Goal: Find specific page/section: Find specific page/section

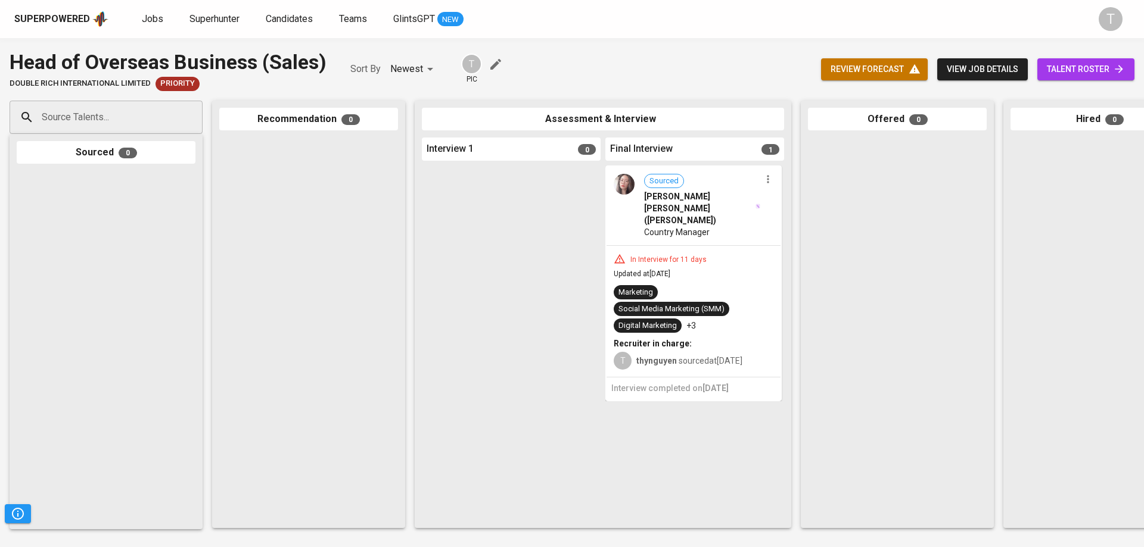
click at [616, 74] on div "Head of Overseas Business (Sales) Double Rich International Limited Priority So…" at bounding box center [572, 69] width 1144 height 43
click at [770, 42] on div "Head of Overseas Business (Sales) Double Rich International Limited Priority So…" at bounding box center [572, 292] width 1144 height 509
click at [160, 15] on span "Jobs" at bounding box center [152, 18] width 21 height 11
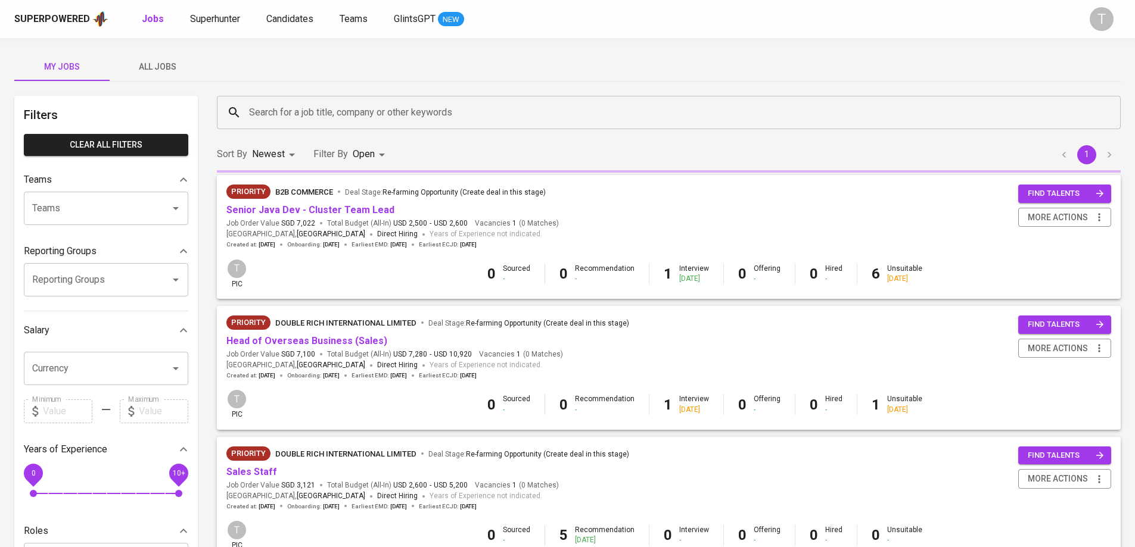
click at [541, 20] on div "Superpowered Jobs Superhunter Candidates Teams GlintsGPT NEW" at bounding box center [548, 19] width 1068 height 18
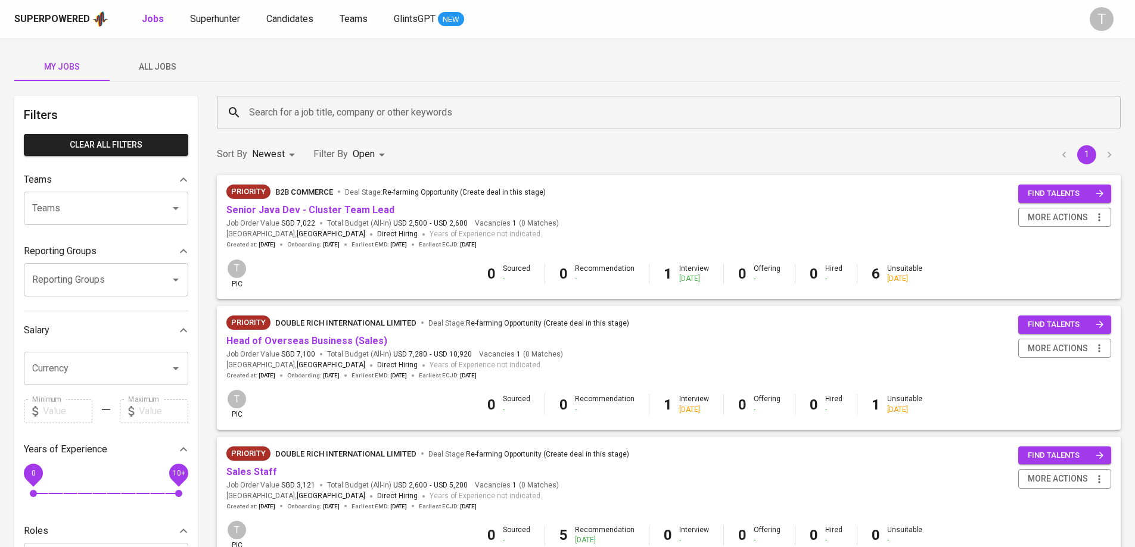
click at [1060, 51] on div "My Jobs All Jobs Filters Clear All filters Teams Teams Teams Reporting Groups R…" at bounding box center [567, 410] width 1135 height 744
click at [1109, 53] on div "My Jobs All Jobs" at bounding box center [567, 66] width 1106 height 29
click at [60, 20] on div "Superpowered" at bounding box center [52, 20] width 76 height 14
click at [663, 12] on div "Superpowered Jobs Superhunter Candidates Teams GlintsGPT NEW" at bounding box center [548, 19] width 1068 height 18
click at [35, 15] on div "Superpowered" at bounding box center [52, 20] width 76 height 14
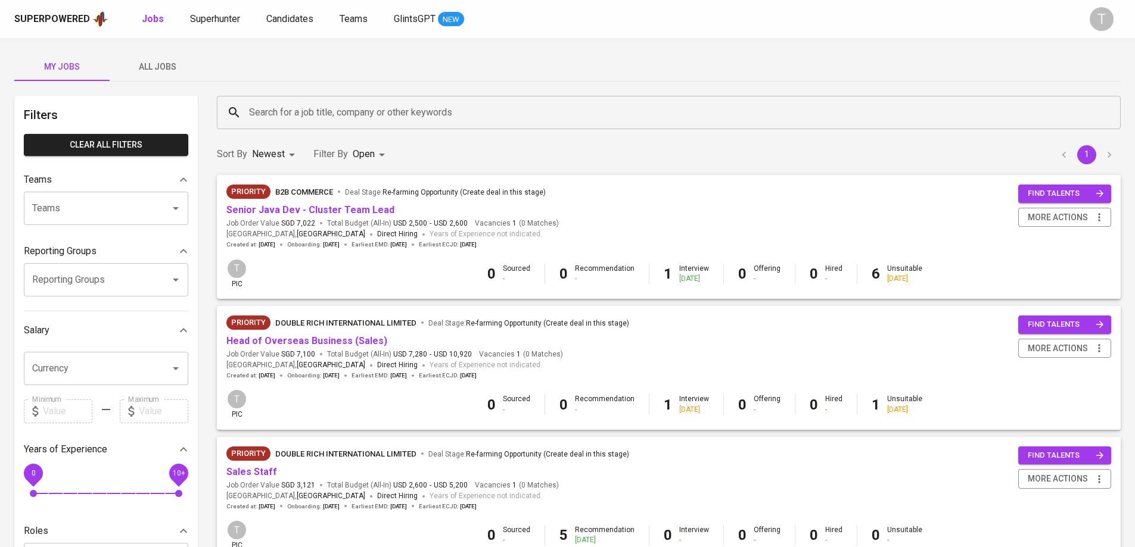
click at [178, 39] on div "My Jobs All Jobs Filters Clear All filters Teams Teams Teams Reporting Groups R…" at bounding box center [567, 410] width 1135 height 744
click at [229, 39] on div "My Jobs All Jobs Filters Clear All filters Teams Teams Teams Reporting Groups R…" at bounding box center [567, 410] width 1135 height 744
click at [237, 17] on span "Superhunter" at bounding box center [215, 18] width 50 height 11
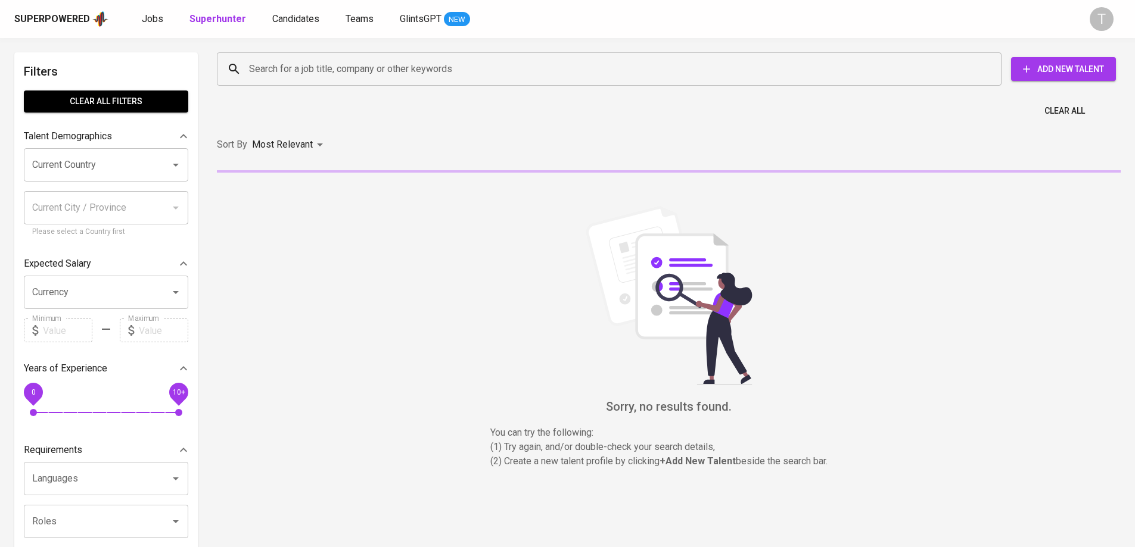
click at [914, 249] on div "Sorry, no results found. You can try the following : (1) Try again, and/or doub…" at bounding box center [669, 337] width 904 height 263
